Goal: Task Accomplishment & Management: Manage account settings

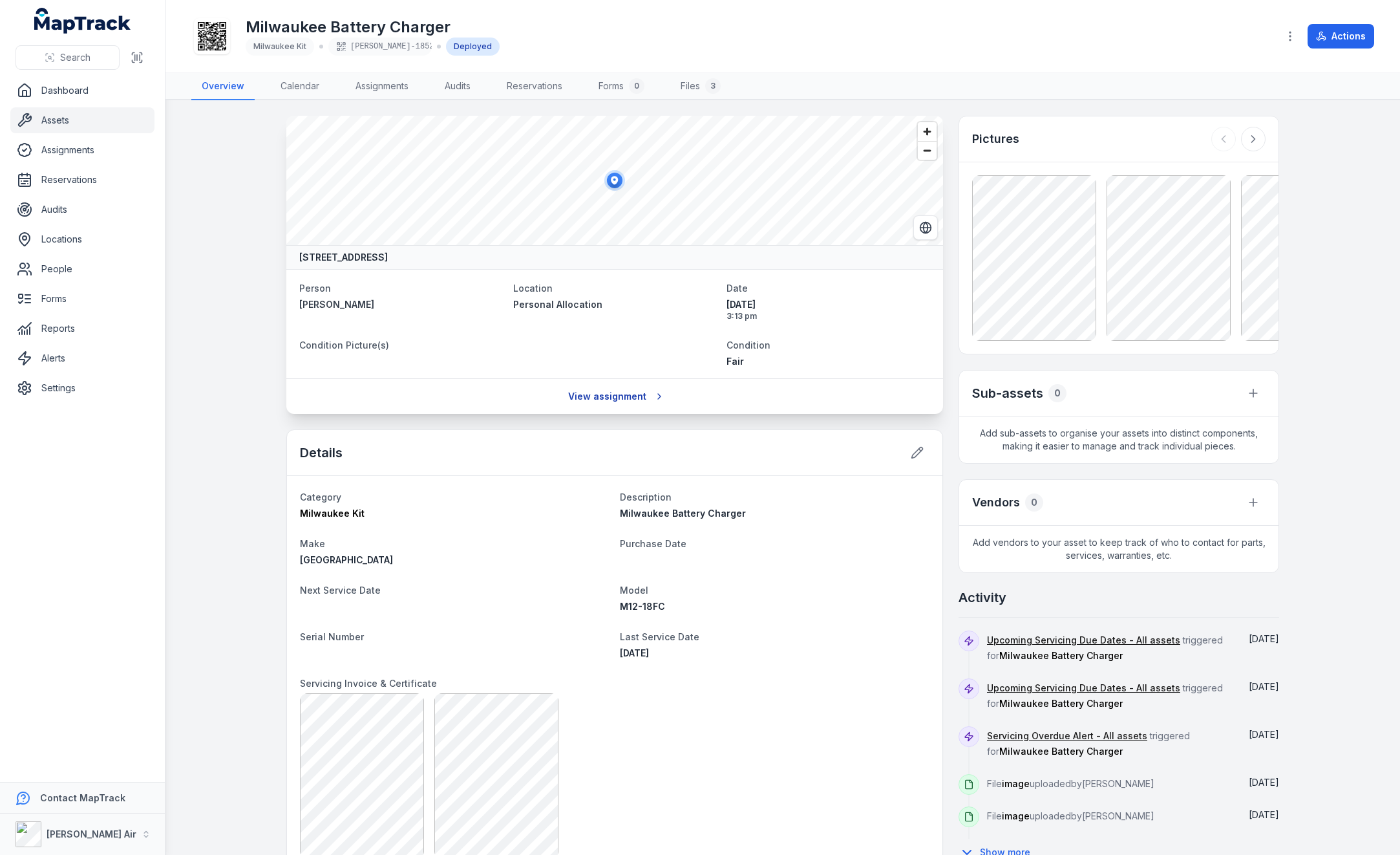
scroll to position [194, 0]
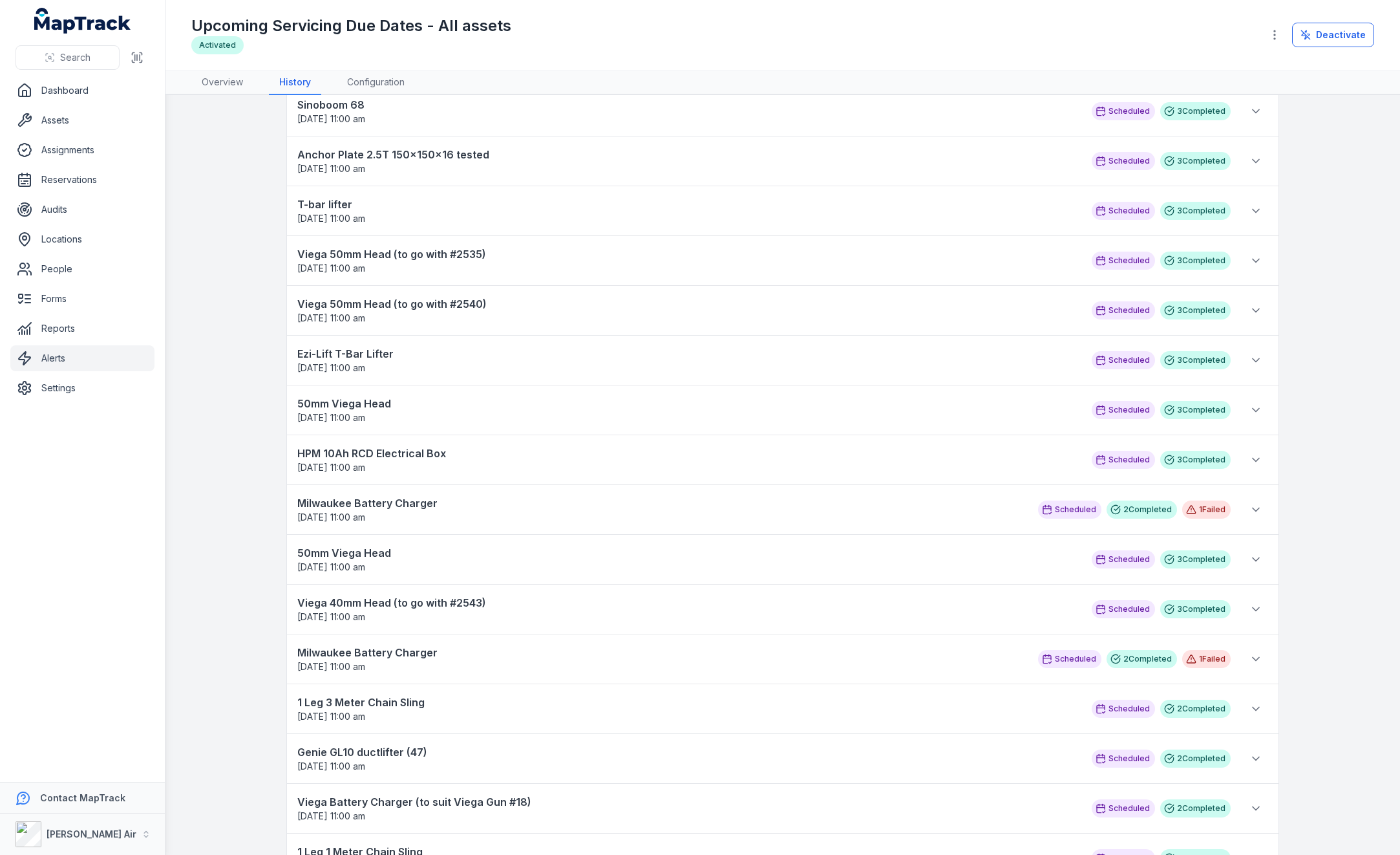
scroll to position [388, 0]
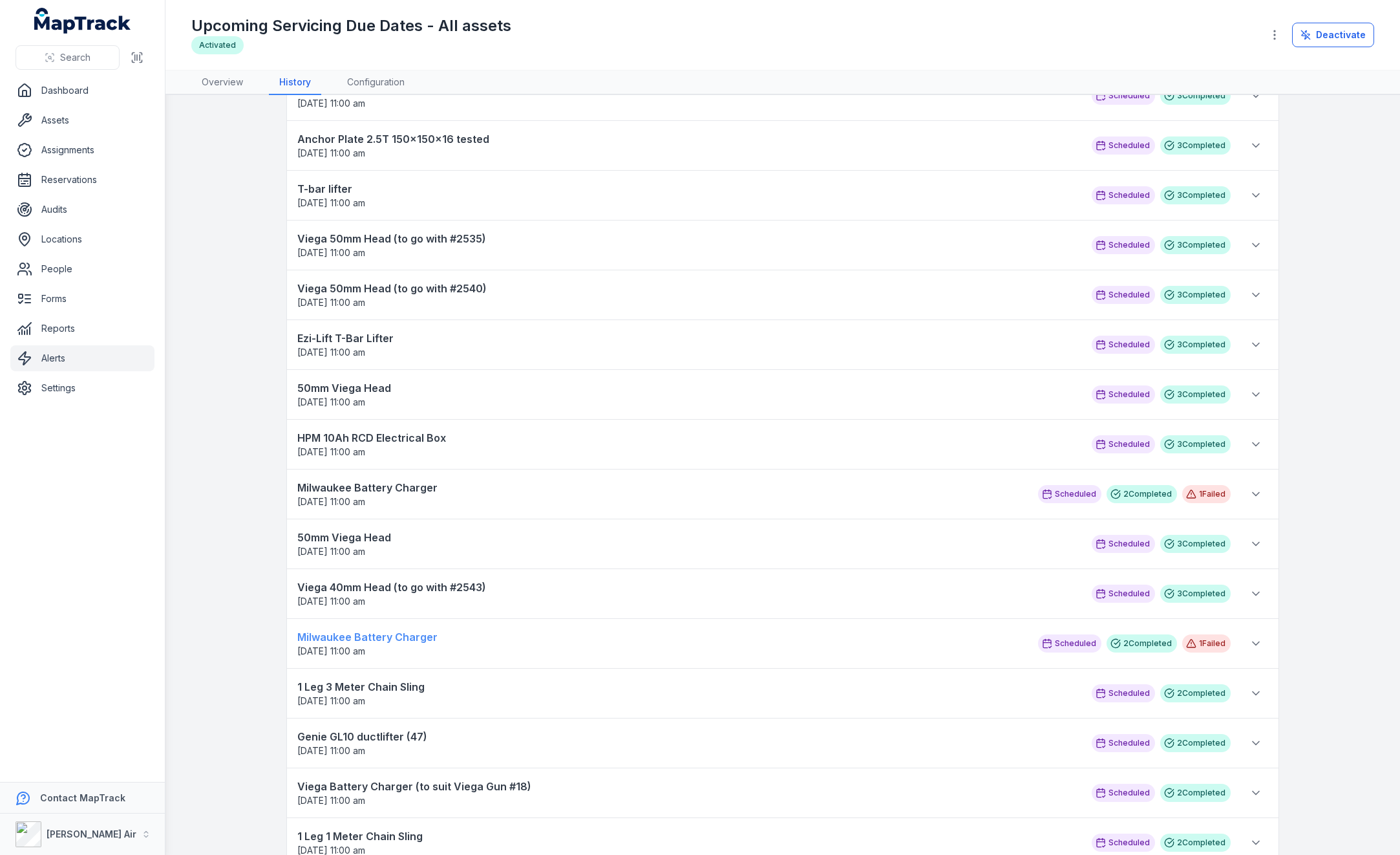
click at [314, 632] on strong "Milwaukee Battery Charger" at bounding box center [661, 636] width 728 height 15
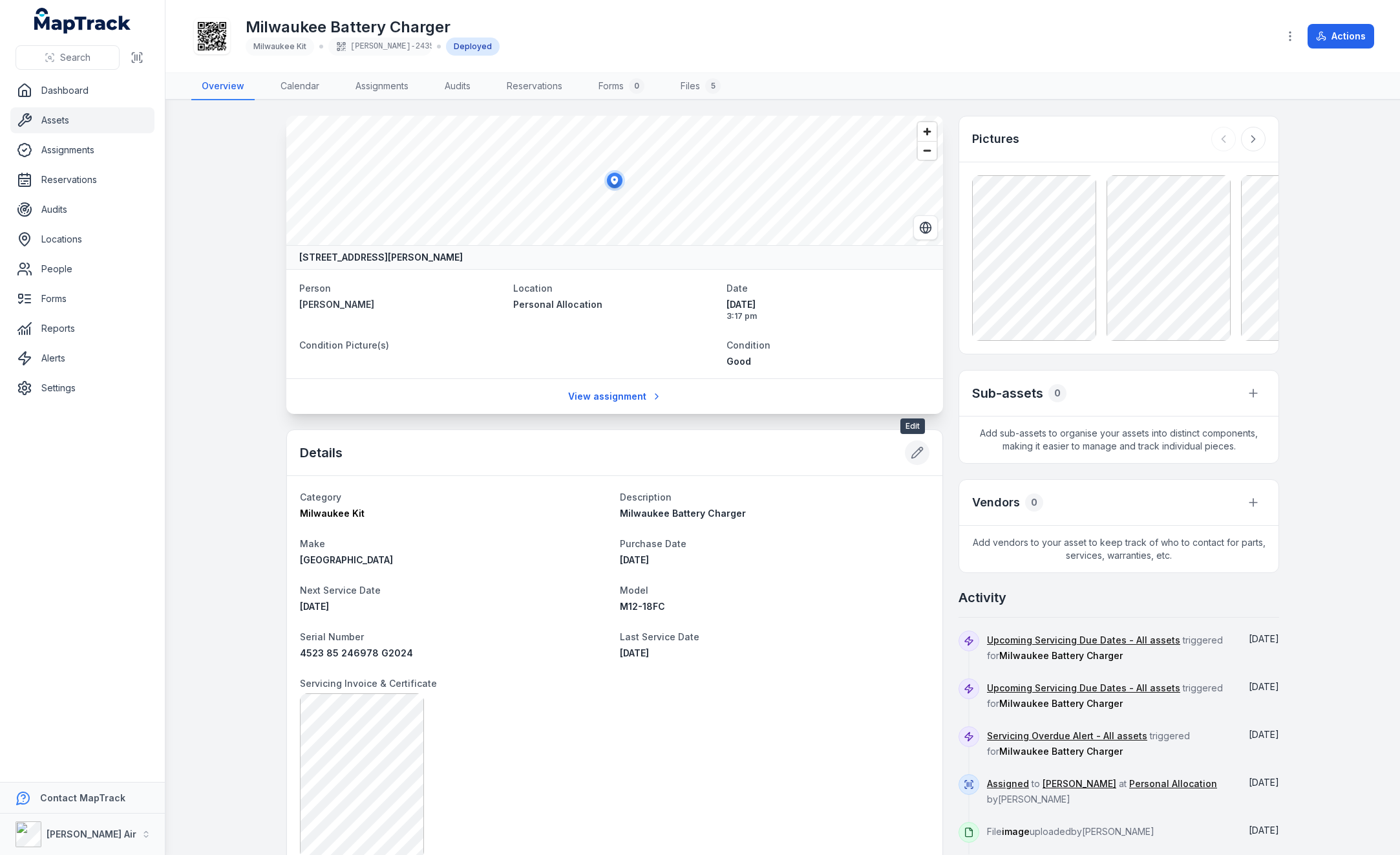
click at [911, 451] on icon at bounding box center [917, 453] width 13 height 13
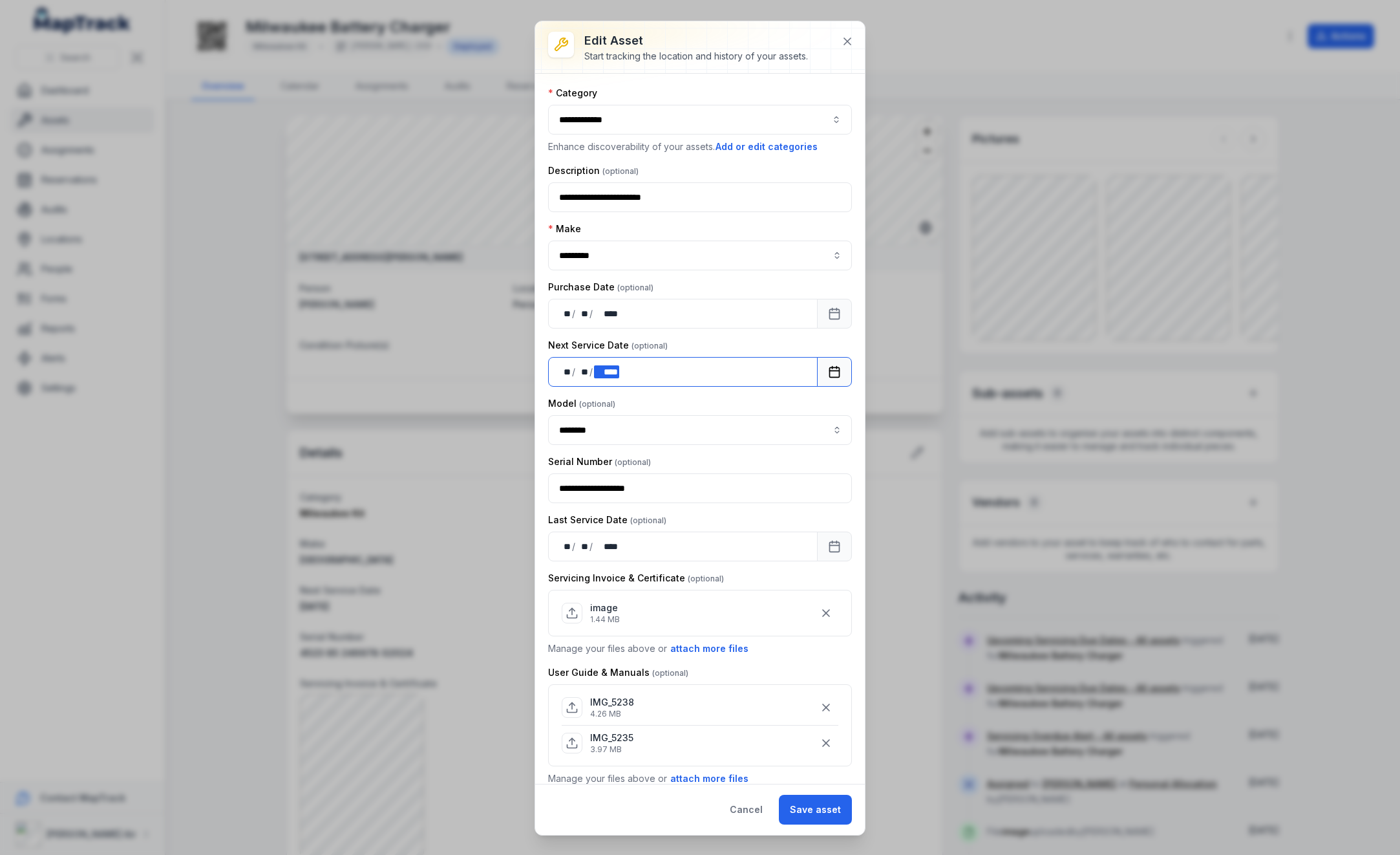
click at [643, 358] on div "** ** / ** ** / **** ****" at bounding box center [683, 371] width 270 height 30
click at [799, 803] on button "Save asset" at bounding box center [815, 809] width 73 height 30
